Goal: Transaction & Acquisition: Book appointment/travel/reservation

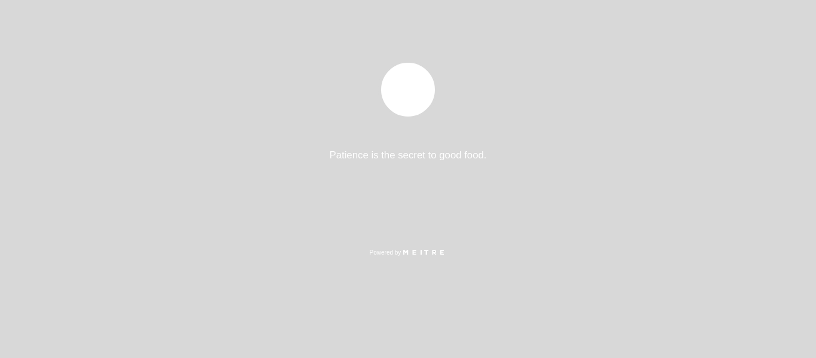
select select "es"
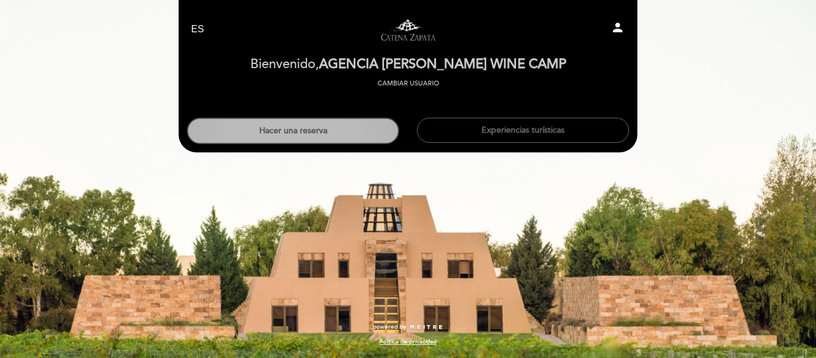
click at [327, 129] on button "Hacer una reserva" at bounding box center [293, 131] width 212 height 26
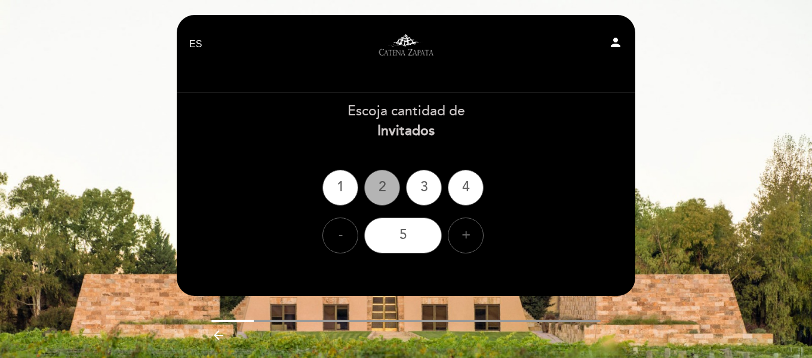
click at [377, 188] on div "2" at bounding box center [382, 188] width 36 height 36
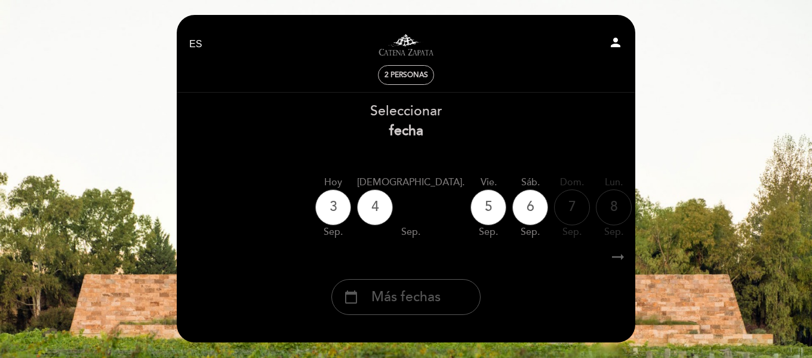
click at [419, 294] on span "Más fechas" at bounding box center [406, 297] width 69 height 20
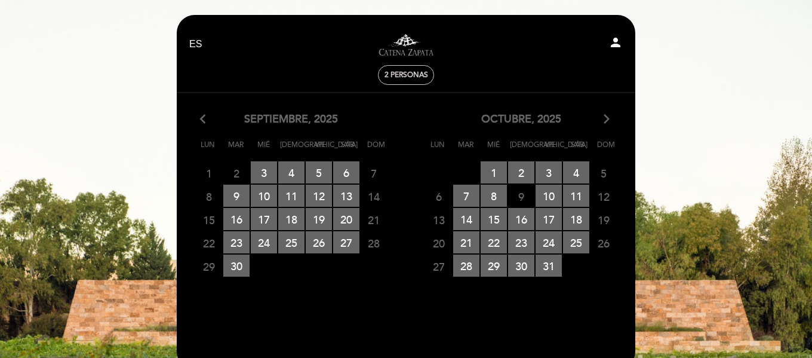
click at [602, 117] on icon "arrow_forward_ios" at bounding box center [606, 120] width 11 height 16
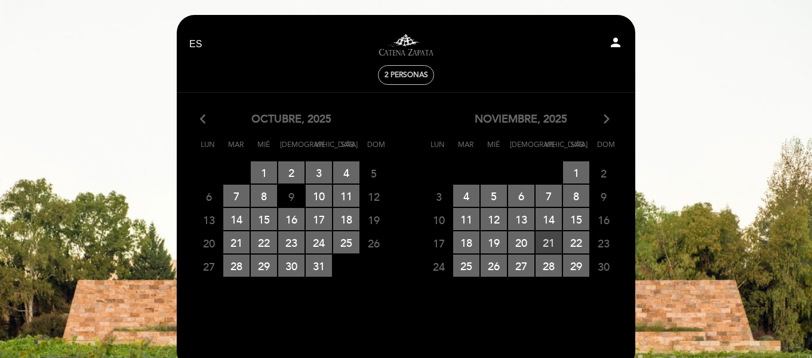
click at [548, 242] on span "21 RESERVAS DISPONIBLES" at bounding box center [549, 242] width 26 height 22
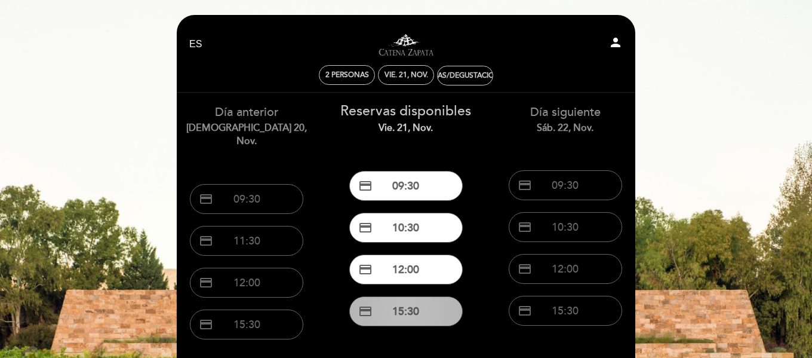
click at [418, 311] on button "credit_card 15:30" at bounding box center [405, 311] width 113 height 30
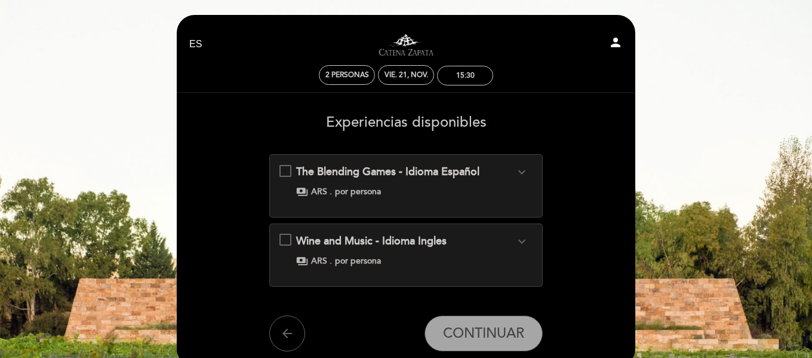
click at [285, 168] on div "The Blending Games - Idioma Español expand_more Elaborar un blend de vino, como…" at bounding box center [407, 180] width 254 height 33
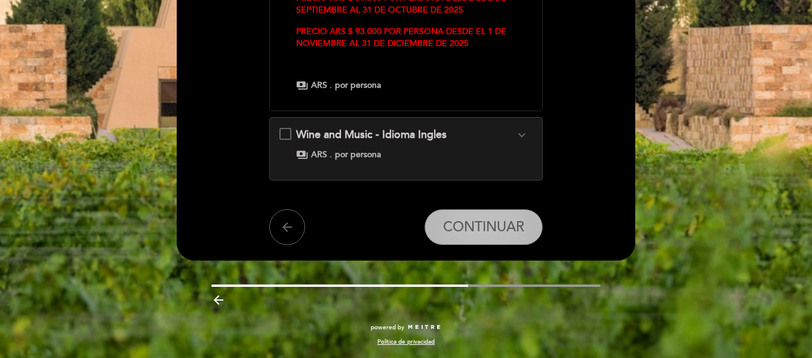
click at [494, 229] on span "CONTINUAR" at bounding box center [483, 227] width 81 height 17
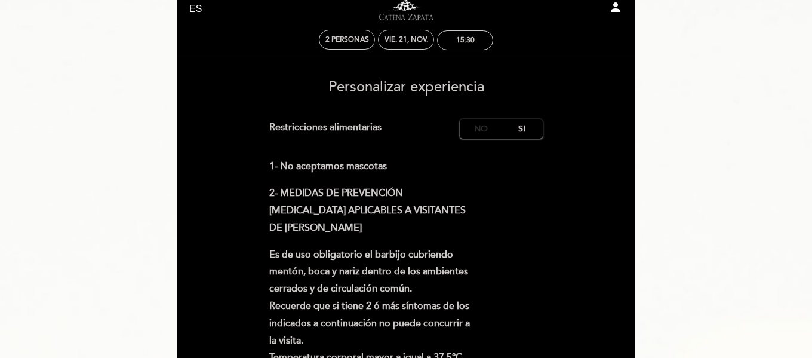
click at [488, 124] on label "No" at bounding box center [481, 129] width 42 height 20
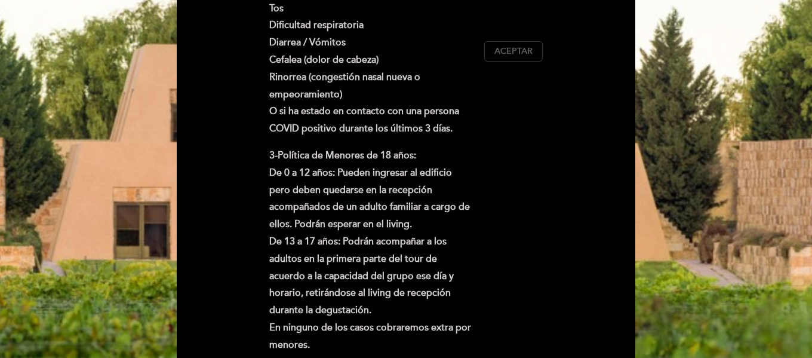
click at [501, 53] on span "Aceptar" at bounding box center [514, 51] width 38 height 13
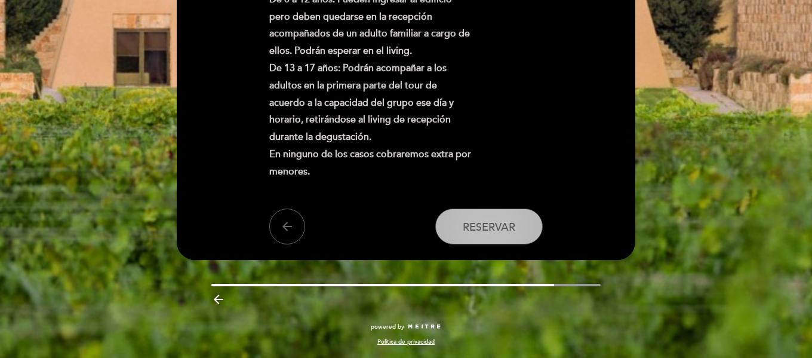
click at [502, 233] on span "Reservar" at bounding box center [489, 226] width 53 height 13
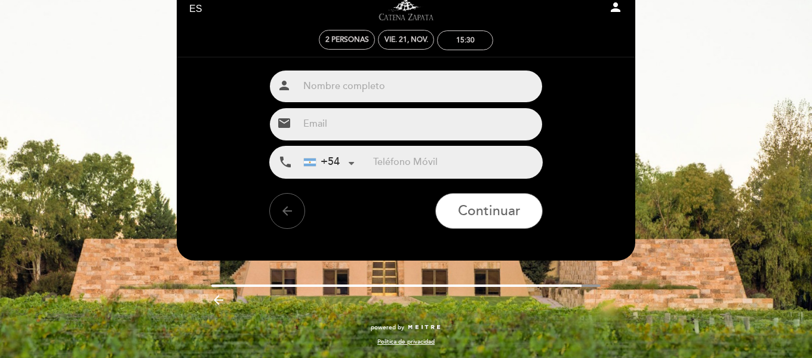
scroll to position [0, 0]
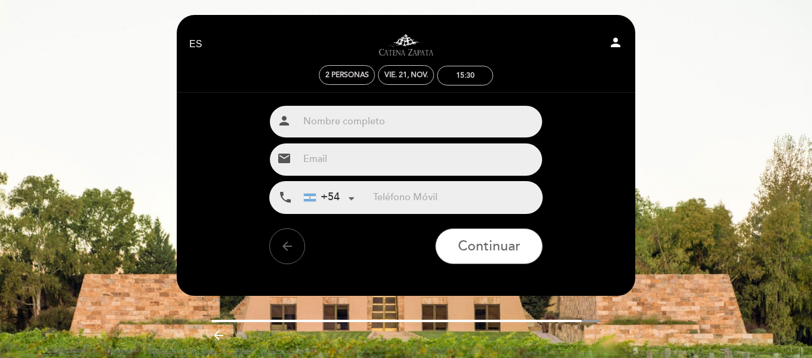
click at [383, 125] on input "text" at bounding box center [421, 122] width 244 height 32
paste input "[PERSON_NAME]"
type input "[PERSON_NAME]"
click at [356, 164] on input "email" at bounding box center [421, 159] width 244 height 32
type input "[EMAIL_ADDRESS][DOMAIN_NAME]"
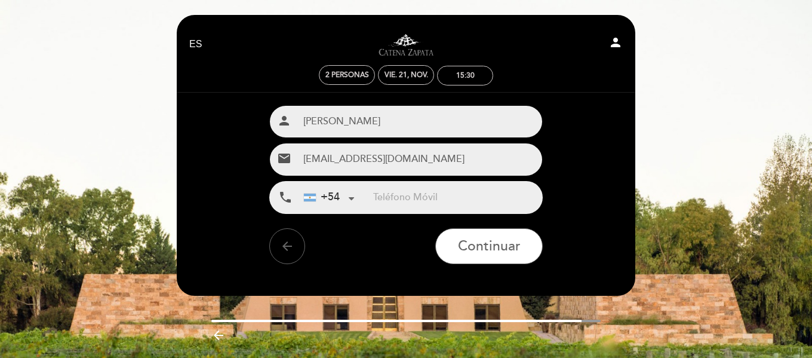
click at [386, 197] on input "tel" at bounding box center [457, 198] width 169 height 32
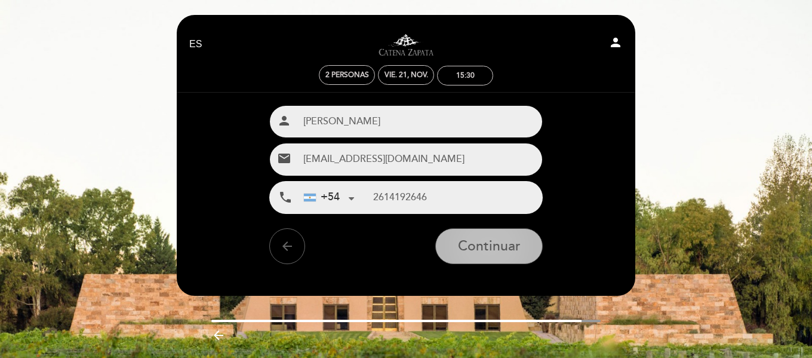
type input "2614192646"
click at [510, 250] on span "Continuar" at bounding box center [489, 246] width 63 height 17
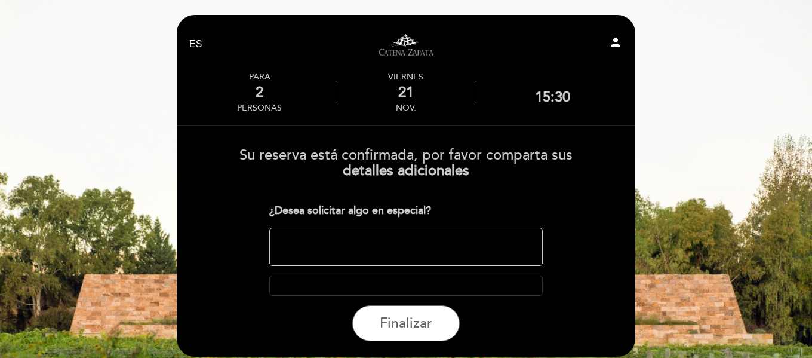
click at [458, 254] on textarea at bounding box center [406, 247] width 274 height 38
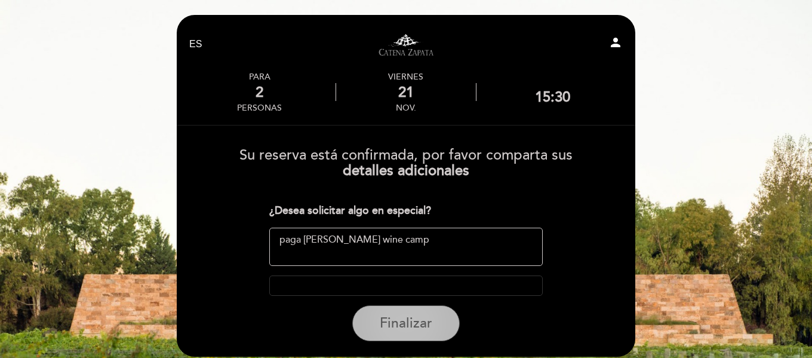
type textarea "paga [PERSON_NAME] wine camp"
click at [434, 332] on button "Finalizar" at bounding box center [406, 323] width 108 height 36
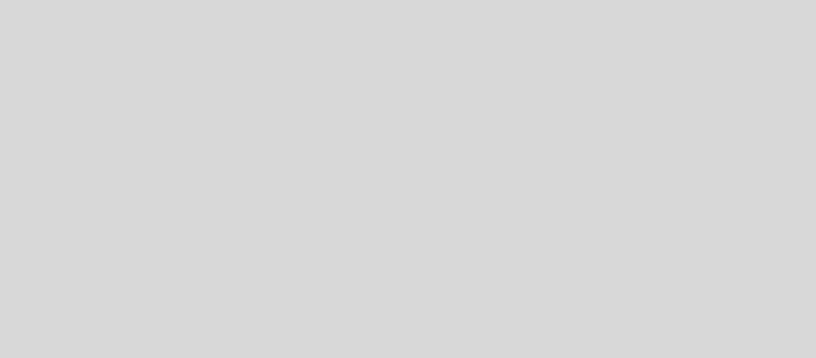
select select "es"
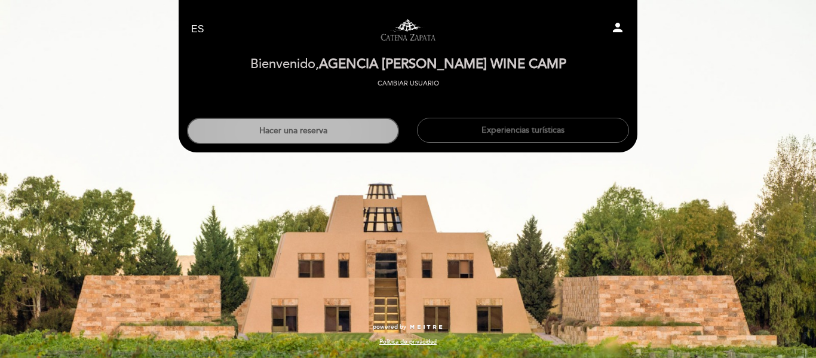
click at [302, 134] on button "Hacer una reserva" at bounding box center [293, 131] width 212 height 26
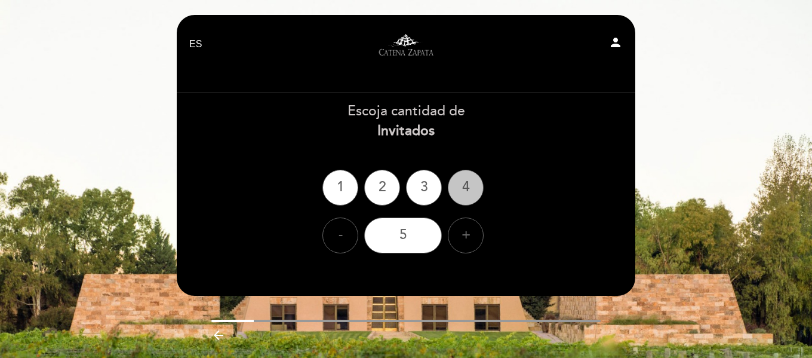
click at [464, 188] on div "4" at bounding box center [466, 188] width 36 height 36
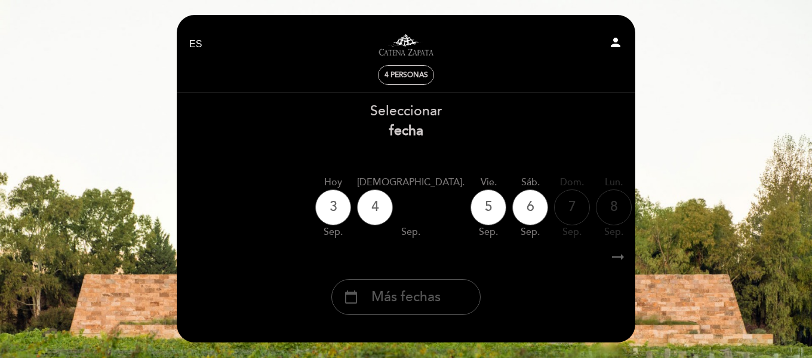
click at [406, 307] on span "Más fechas" at bounding box center [406, 297] width 69 height 20
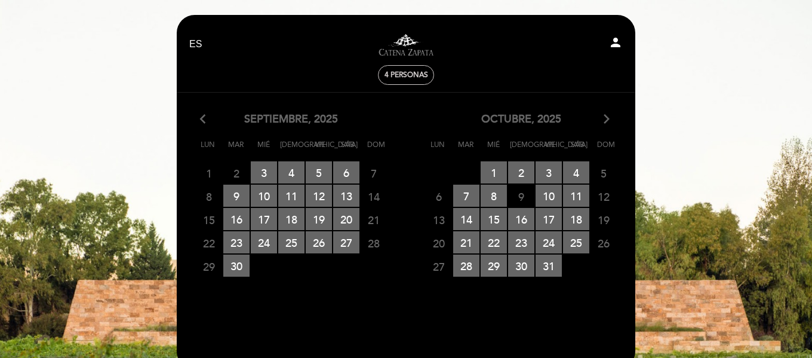
click at [607, 118] on icon "arrow_forward_ios" at bounding box center [606, 120] width 11 height 16
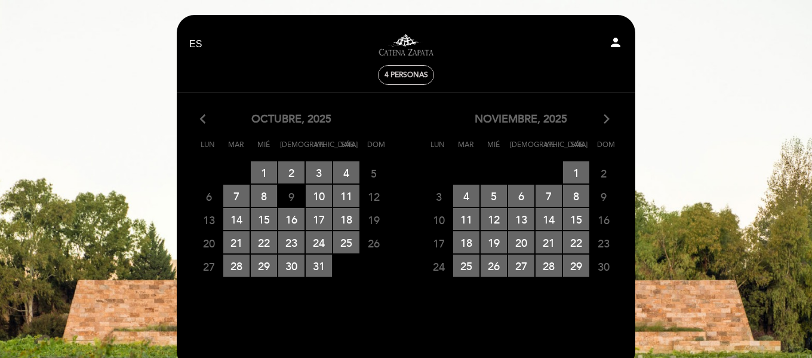
click at [607, 118] on icon "arrow_forward_ios" at bounding box center [606, 120] width 11 height 16
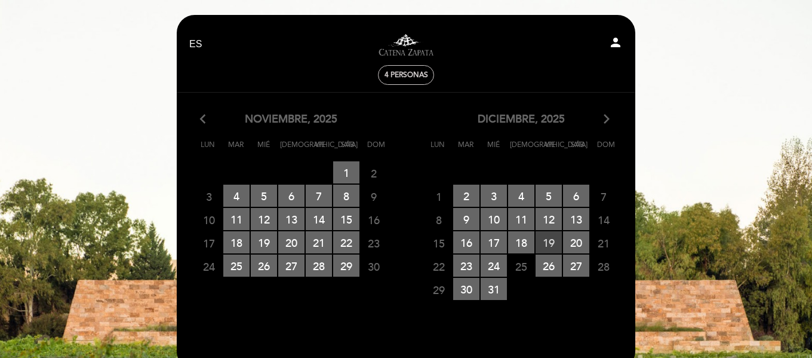
click at [544, 244] on span "19 RESERVAS DISPONIBLES" at bounding box center [549, 242] width 26 height 22
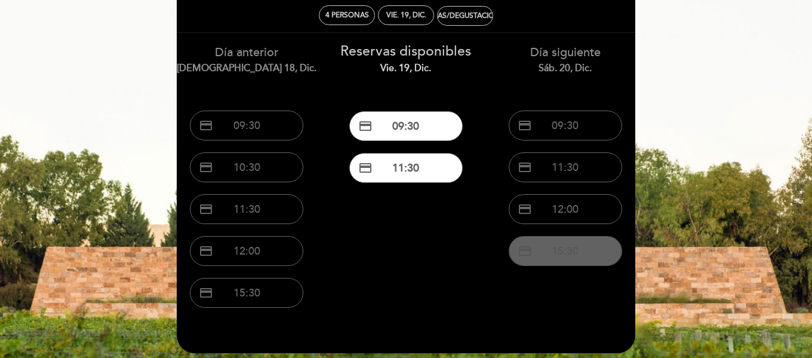
click at [563, 249] on button "credit_card 15:30" at bounding box center [565, 251] width 113 height 30
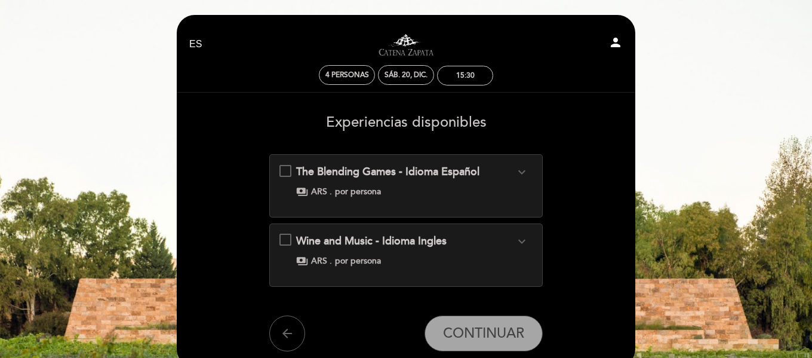
click at [286, 168] on div "The Blending Games - Idioma Español expand_more Elaborar un blend de vino, como…" at bounding box center [407, 180] width 254 height 33
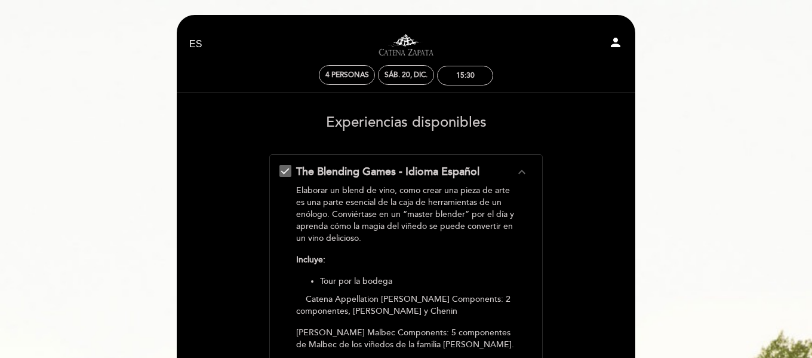
scroll to position [358, 0]
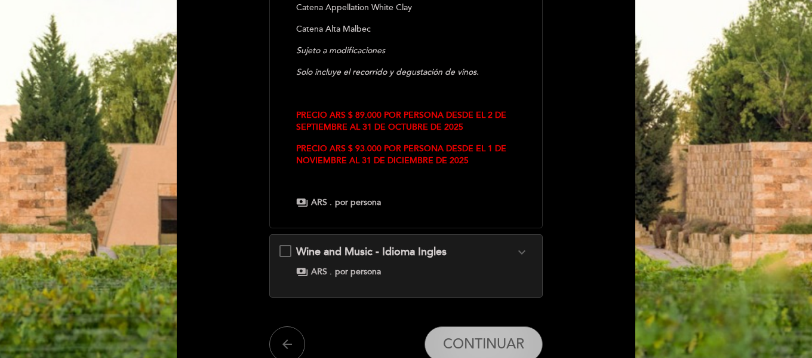
click at [496, 342] on span "CONTINUAR" at bounding box center [483, 344] width 81 height 17
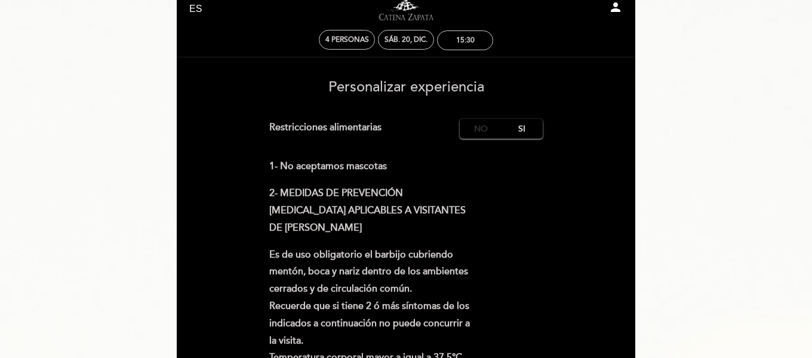
click at [480, 127] on label "No" at bounding box center [481, 129] width 42 height 20
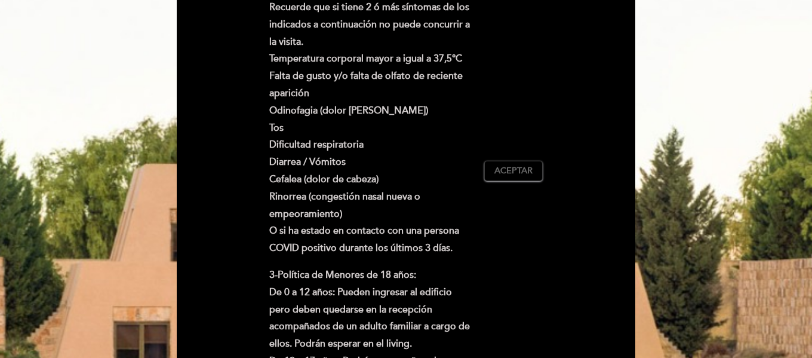
click at [516, 183] on div "1- No aceptamos mascotas 2- MEDIDAS DE PREVENCIÓN COVID-19 APLICABLES A VISITAN…" at bounding box center [406, 170] width 274 height 623
click at [515, 173] on span "Aceptar" at bounding box center [514, 171] width 38 height 13
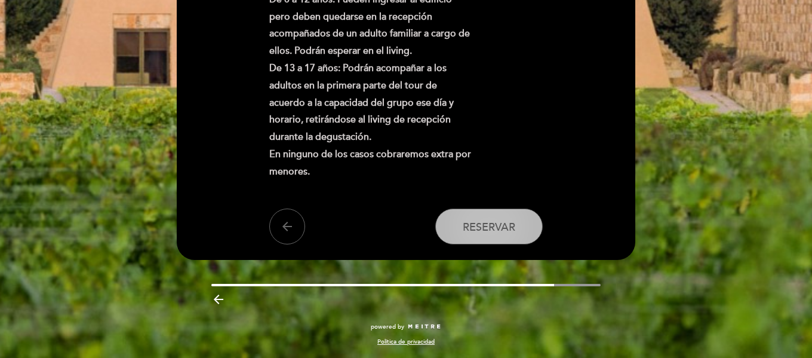
click at [483, 231] on span "Reservar" at bounding box center [489, 226] width 53 height 13
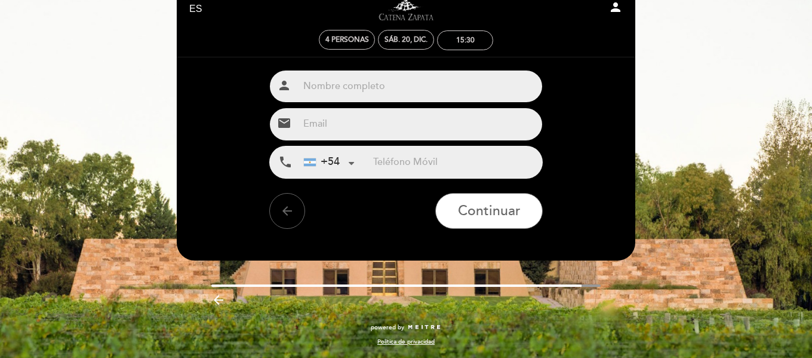
scroll to position [0, 0]
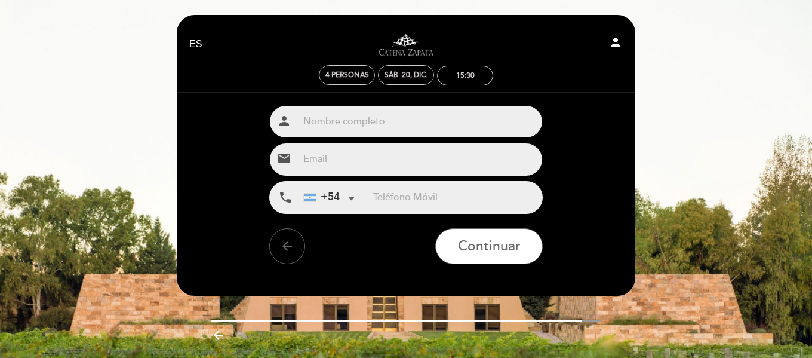
click at [459, 129] on input "text" at bounding box center [421, 122] width 244 height 32
type input "Sofia Augusto"
click at [394, 155] on input "email" at bounding box center [421, 159] width 244 height 32
type input "[EMAIL_ADDRESS][DOMAIN_NAME]"
click at [415, 192] on input "tel" at bounding box center [457, 198] width 169 height 32
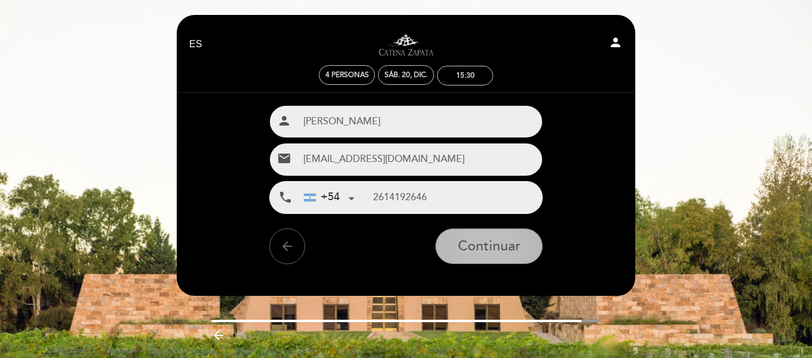
type input "2614192646"
click at [478, 246] on span "Continuar" at bounding box center [489, 246] width 63 height 17
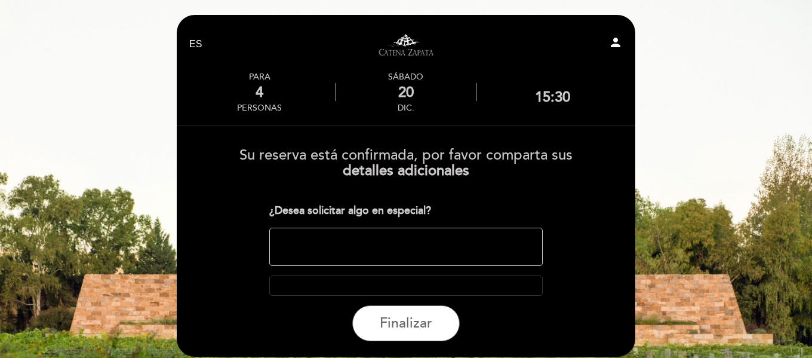
click at [429, 245] on textarea at bounding box center [406, 247] width 274 height 38
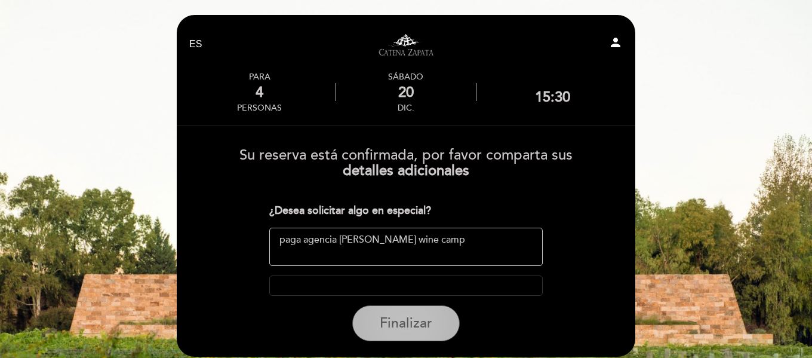
type textarea "paga agencia mendoza wine camp"
click at [417, 321] on span "Finalizar" at bounding box center [406, 323] width 53 height 17
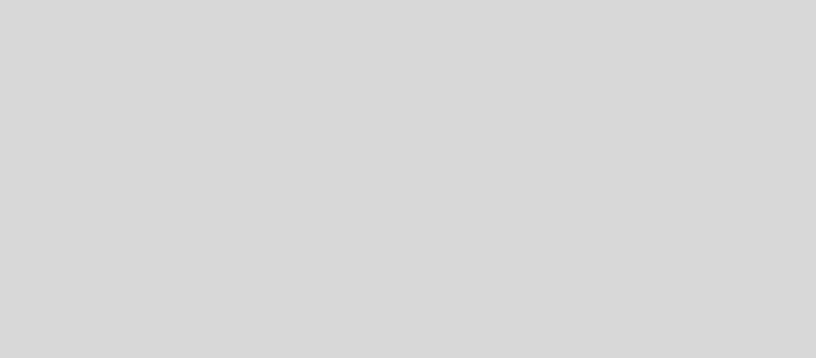
select select "es"
